Goal: Complete application form

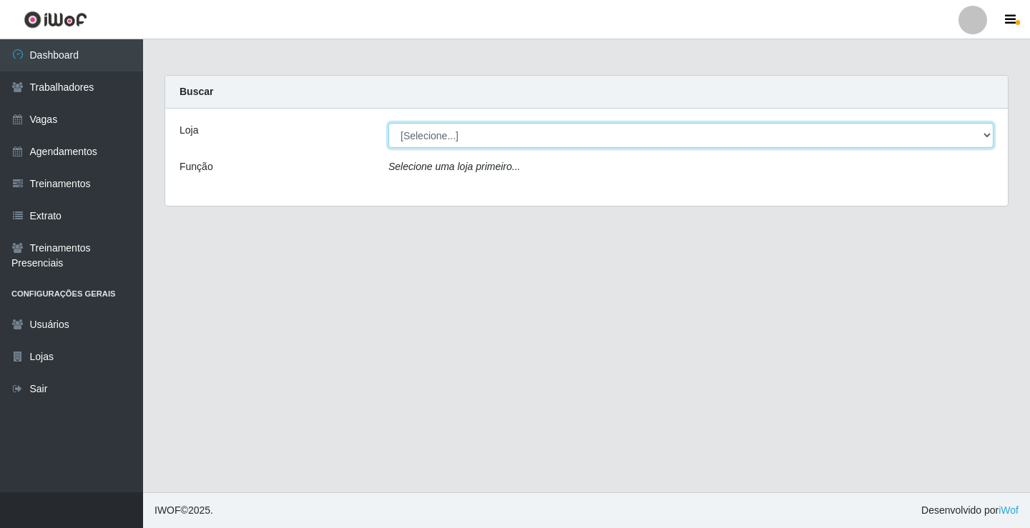
click at [465, 133] on select "[Selecione...] Supermercado VOLLET" at bounding box center [690, 135] width 605 height 25
select select "72"
click at [388, 123] on select "[Selecione...] Supermercado VOLLET" at bounding box center [690, 135] width 605 height 25
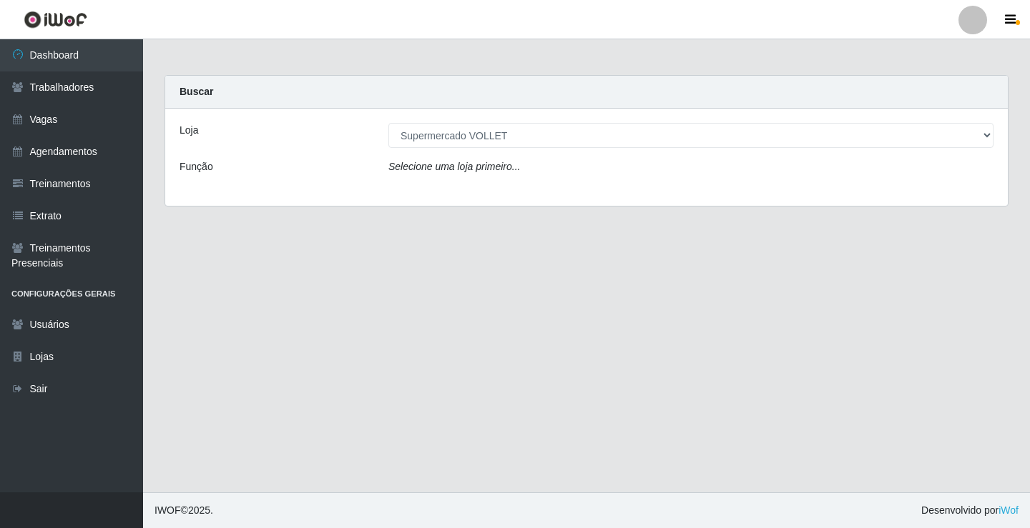
click at [479, 182] on div "Loja [Selecione...] Supermercado VOLLET Função Selecione uma loja primeiro..." at bounding box center [586, 157] width 842 height 97
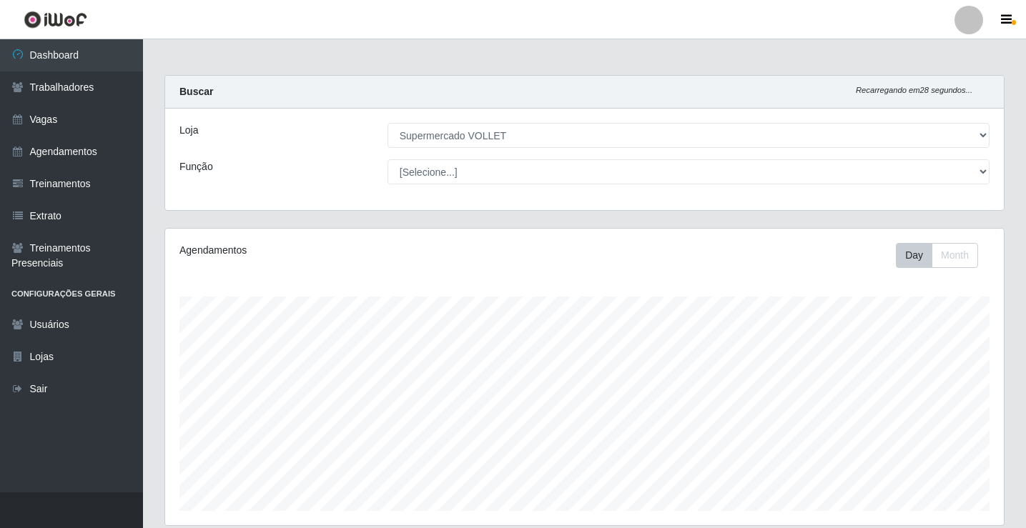
scroll to position [297, 839]
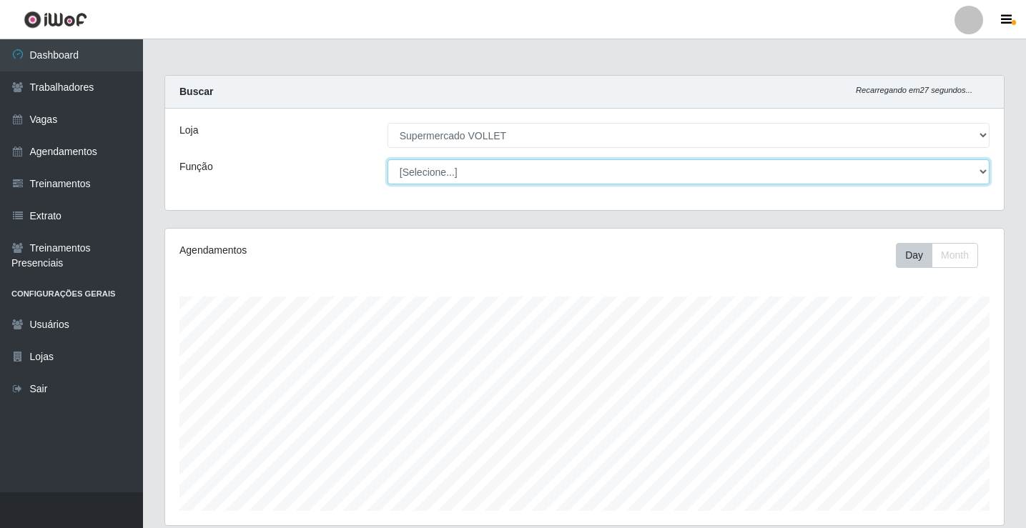
click at [525, 165] on select "[Selecione...] ASG ASG + ASG ++ Embalador Embalador + Embalador ++ Repositor Re…" at bounding box center [689, 171] width 602 height 25
select select "1"
click at [388, 159] on select "[Selecione...] ASG ASG + ASG ++ Embalador Embalador + Embalador ++ Repositor Re…" at bounding box center [689, 171] width 602 height 25
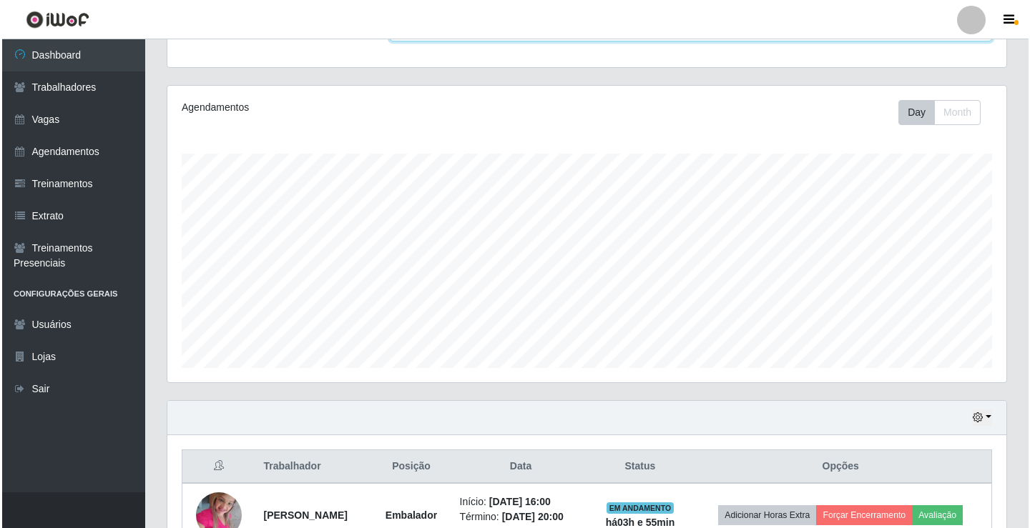
scroll to position [315, 0]
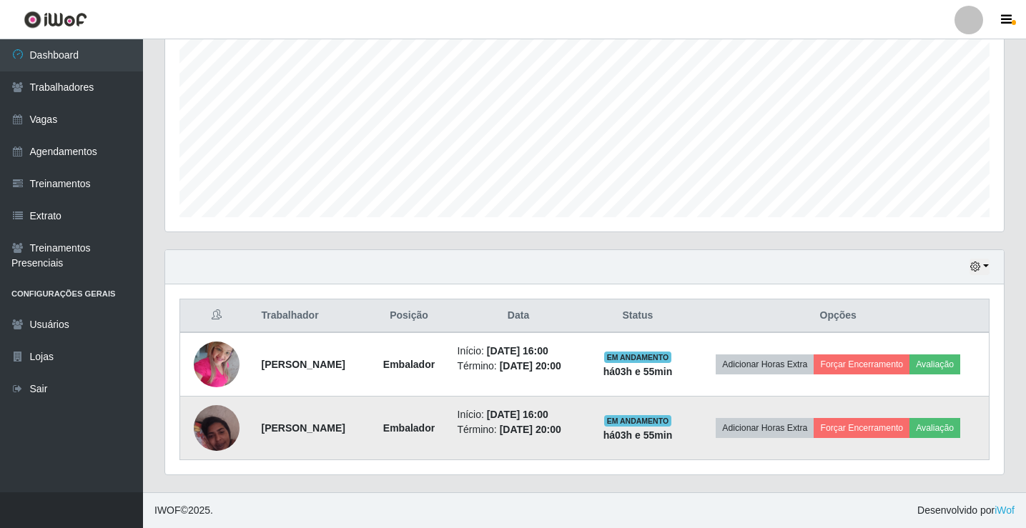
click at [200, 434] on img at bounding box center [217, 428] width 46 height 61
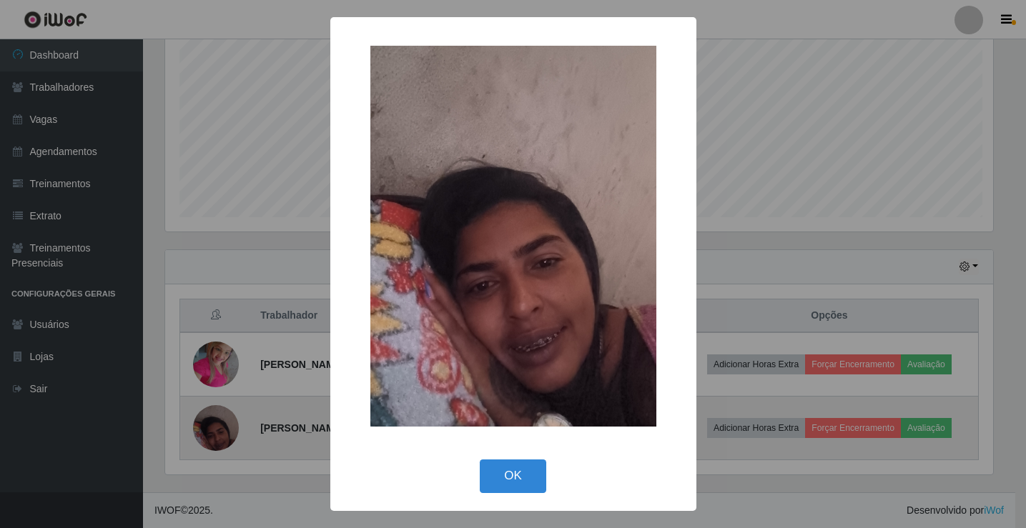
scroll to position [297, 832]
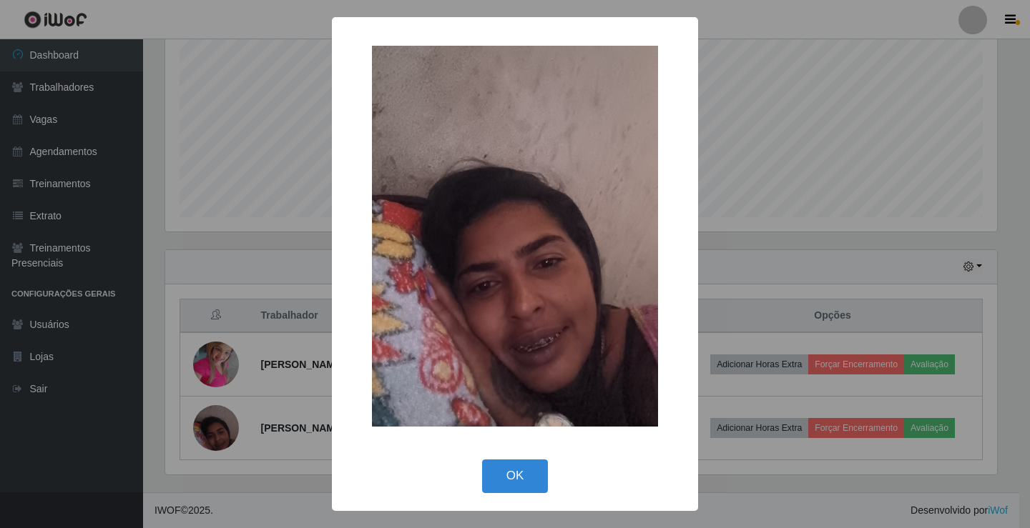
click at [197, 234] on div "× OK Cancel" at bounding box center [515, 264] width 1030 height 528
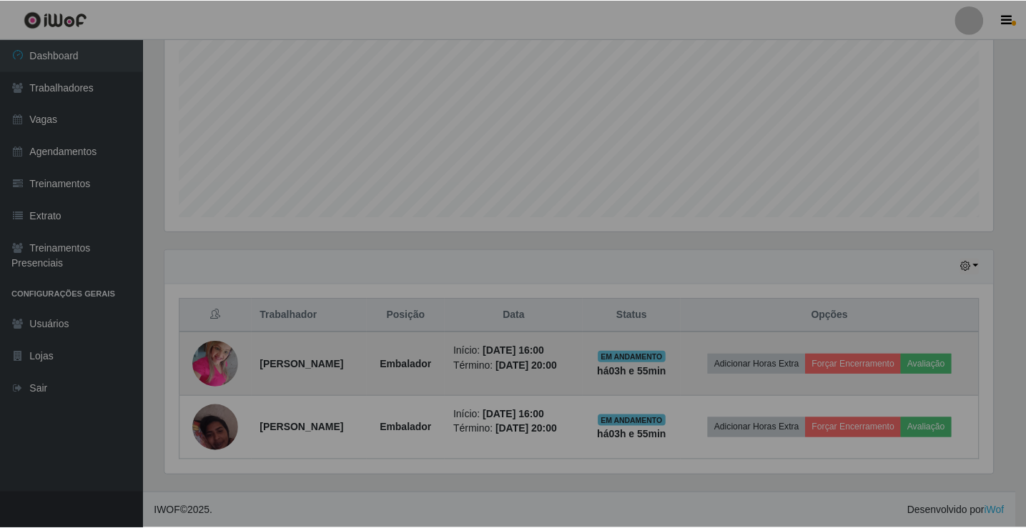
scroll to position [297, 839]
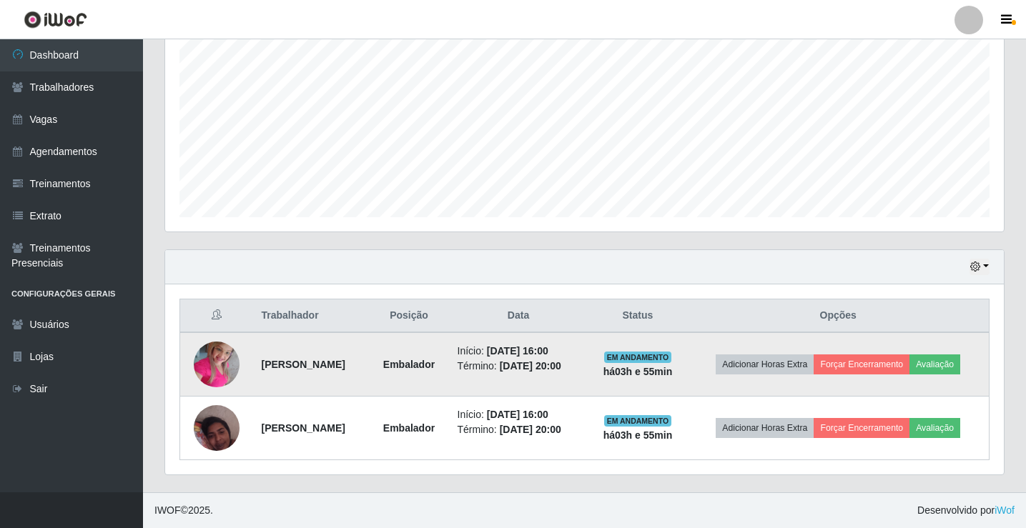
click at [214, 335] on img at bounding box center [217, 364] width 46 height 61
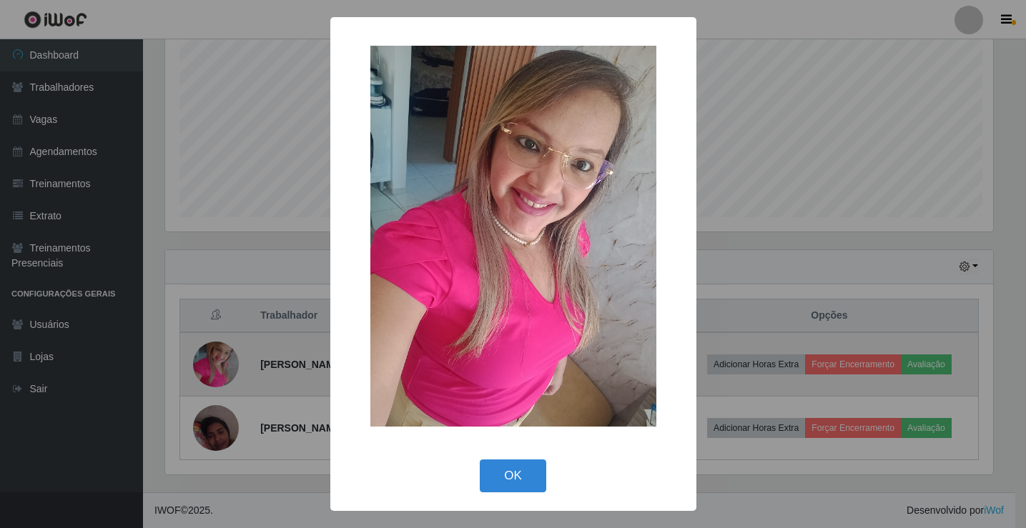
scroll to position [297, 832]
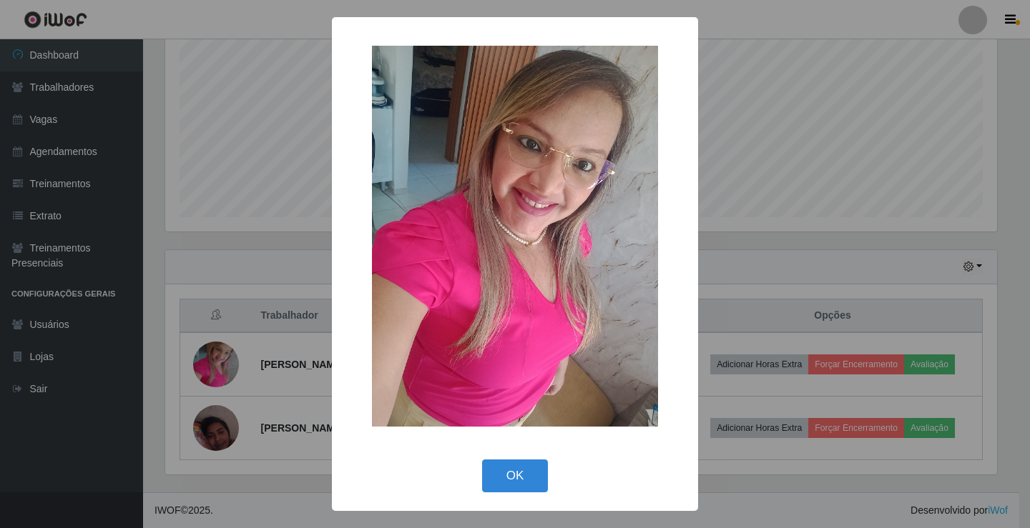
click at [190, 210] on div "× OK Cancel" at bounding box center [515, 264] width 1030 height 528
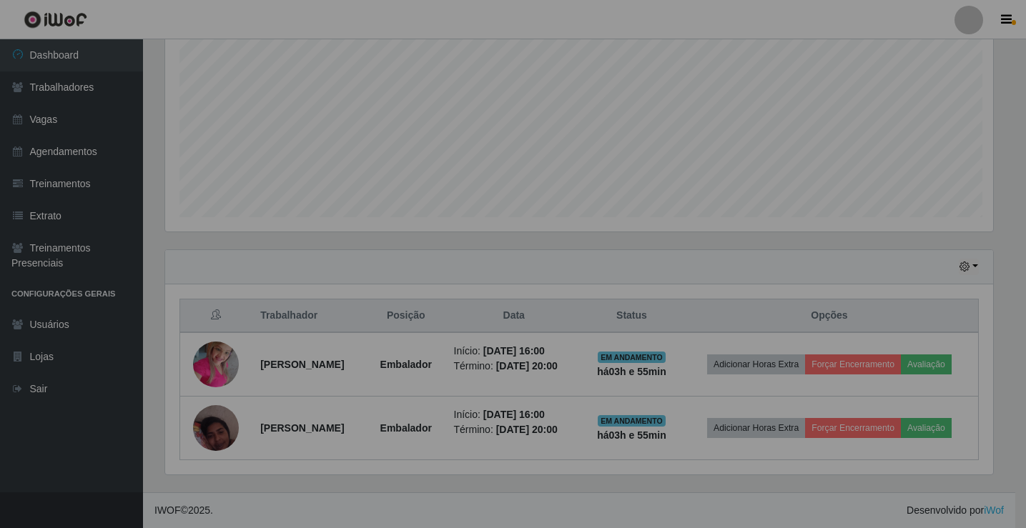
scroll to position [297, 839]
